Goal: Task Accomplishment & Management: Manage account settings

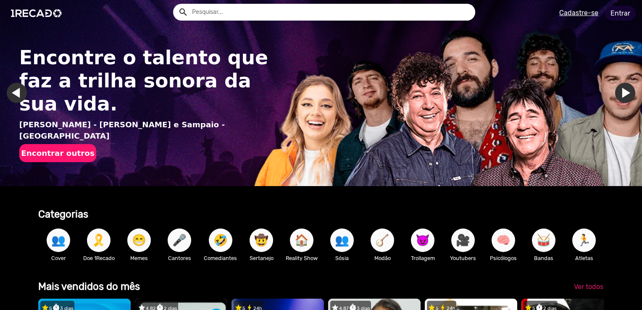
click at [613, 15] on link "Entrar" at bounding box center [620, 13] width 31 height 15
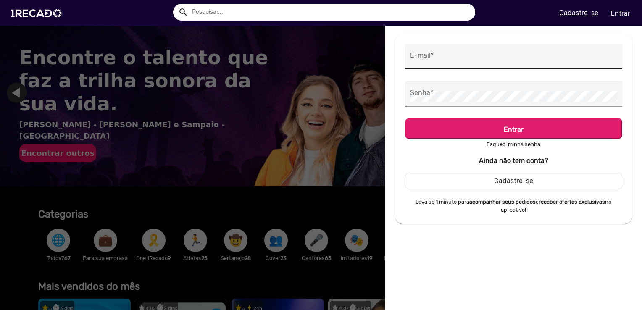
click at [444, 61] on input "E-mail *" at bounding box center [513, 58] width 207 height 11
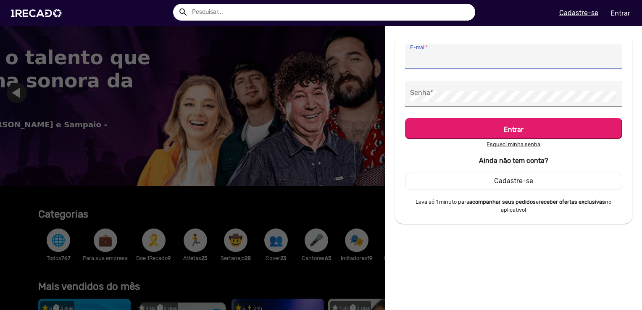
type input "[EMAIL_ADDRESS][DOMAIN_NAME]"
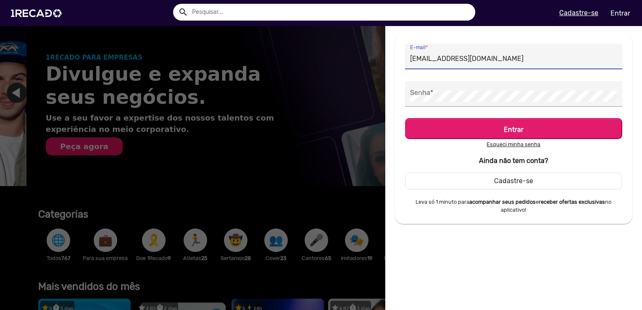
scroll to position [0, 635]
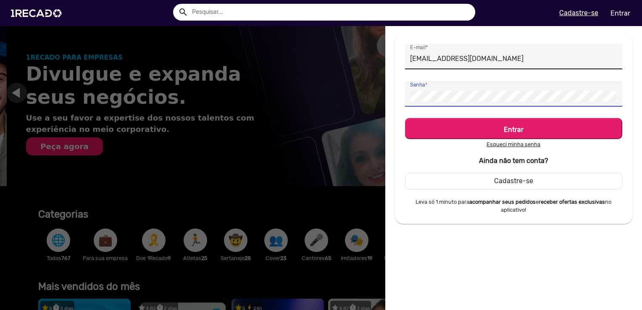
click at [405, 118] on button "Entrar" at bounding box center [513, 128] width 217 height 21
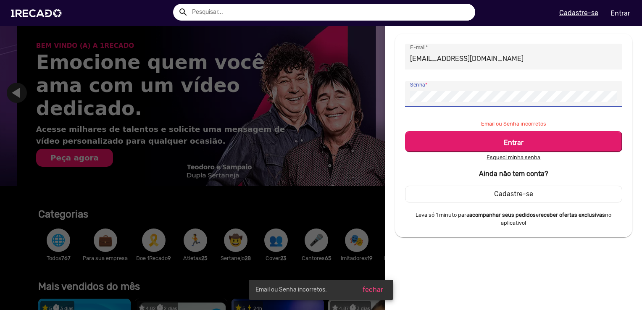
scroll to position [0, 1271]
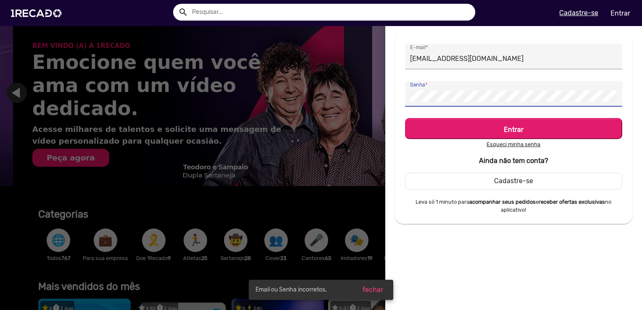
click at [405, 118] on button "Entrar" at bounding box center [513, 128] width 217 height 21
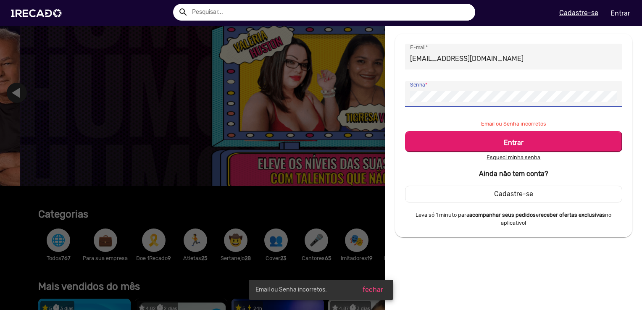
scroll to position [0, 1907]
click at [405, 131] on button "Entrar" at bounding box center [513, 141] width 217 height 21
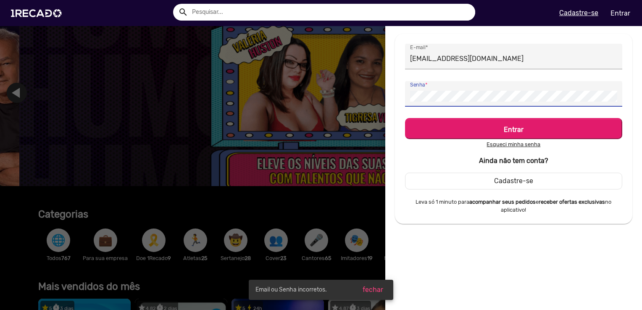
click at [405, 118] on button "Entrar" at bounding box center [513, 128] width 217 height 21
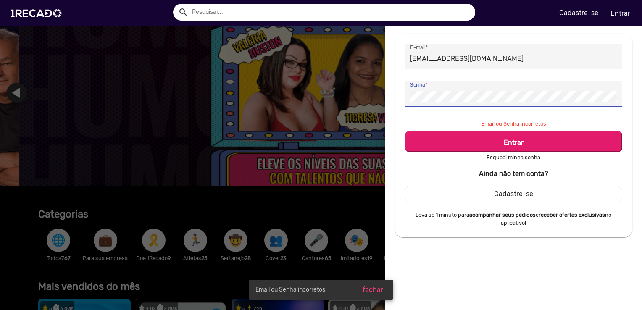
click at [405, 131] on button "Entrar" at bounding box center [513, 141] width 217 height 21
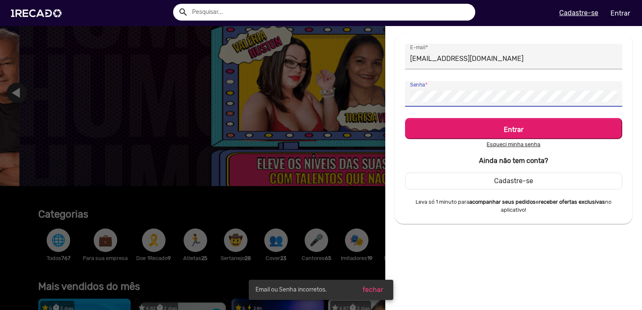
click at [405, 118] on button "Entrar" at bounding box center [513, 128] width 217 height 21
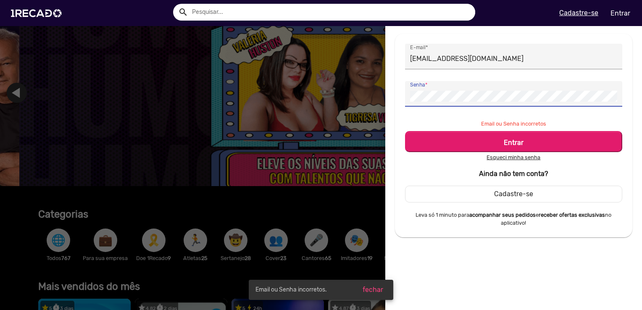
click at [405, 131] on button "Entrar" at bounding box center [513, 141] width 217 height 21
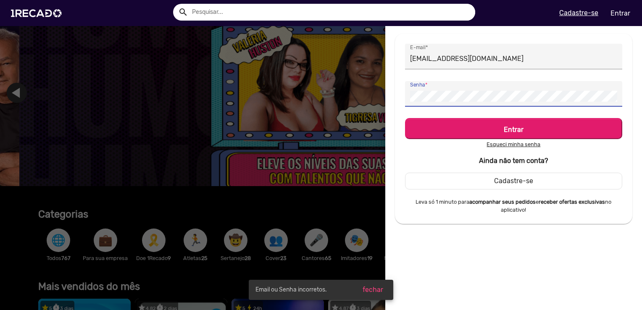
click at [405, 118] on button "Entrar" at bounding box center [513, 128] width 217 height 21
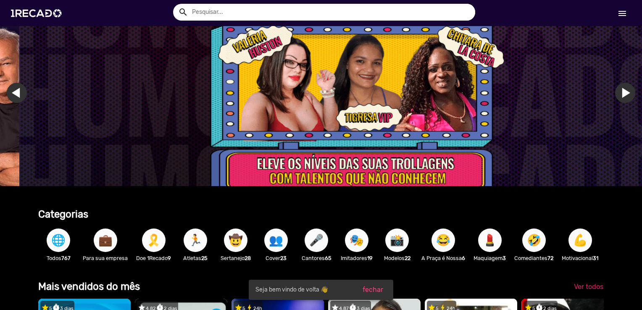
click at [621, 13] on mat-icon "menu" at bounding box center [622, 13] width 10 height 10
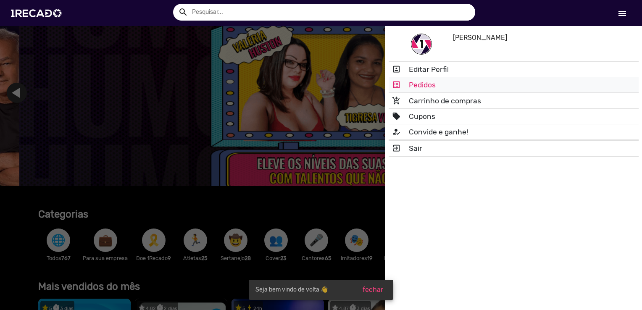
click at [424, 90] on link "list_alt Pedidos" at bounding box center [514, 84] width 250 height 15
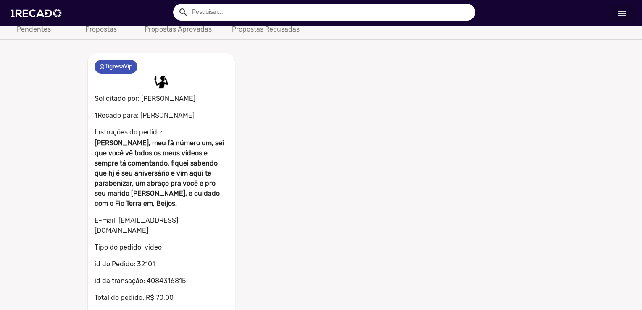
scroll to position [61, 0]
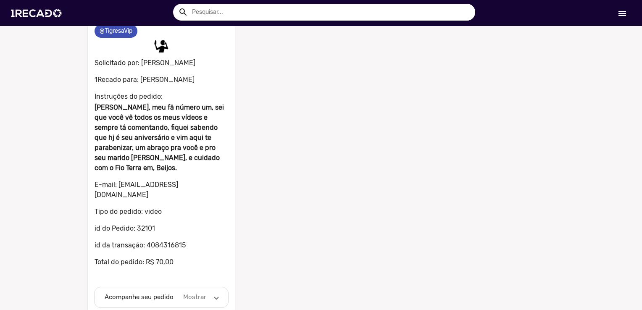
click at [215, 292] on span at bounding box center [216, 297] width 3 height 10
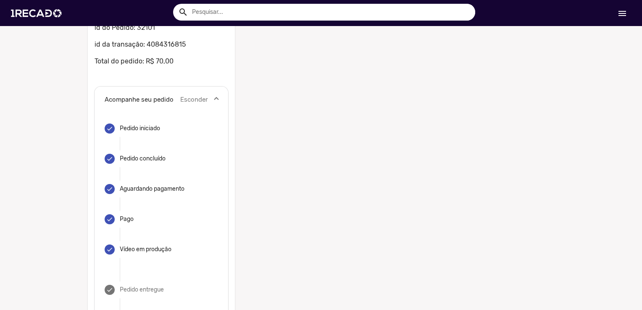
scroll to position [296, 0]
